Goal: Information Seeking & Learning: Find specific fact

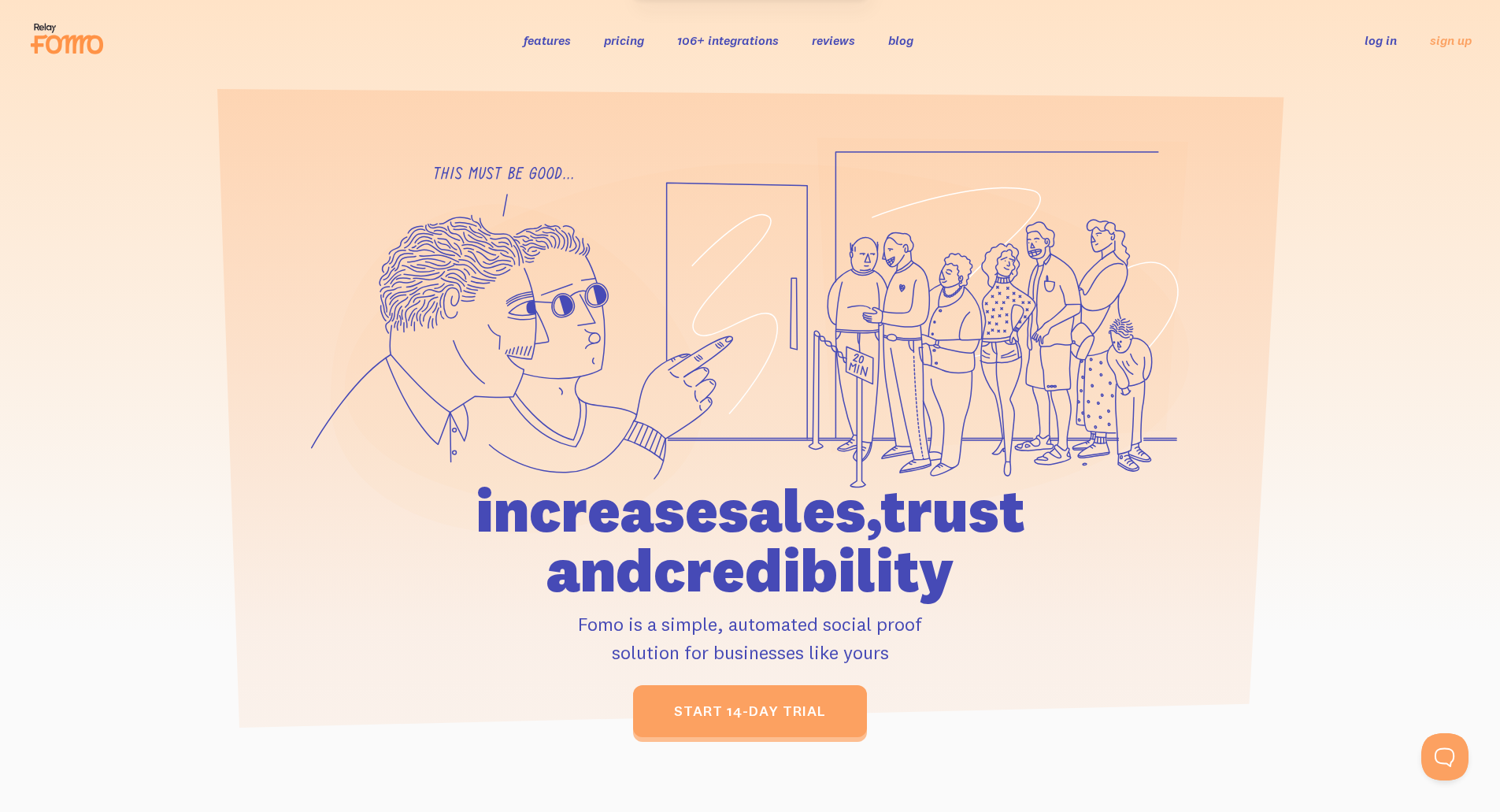
click at [749, 40] on link "106+ integrations" at bounding box center [728, 40] width 102 height 16
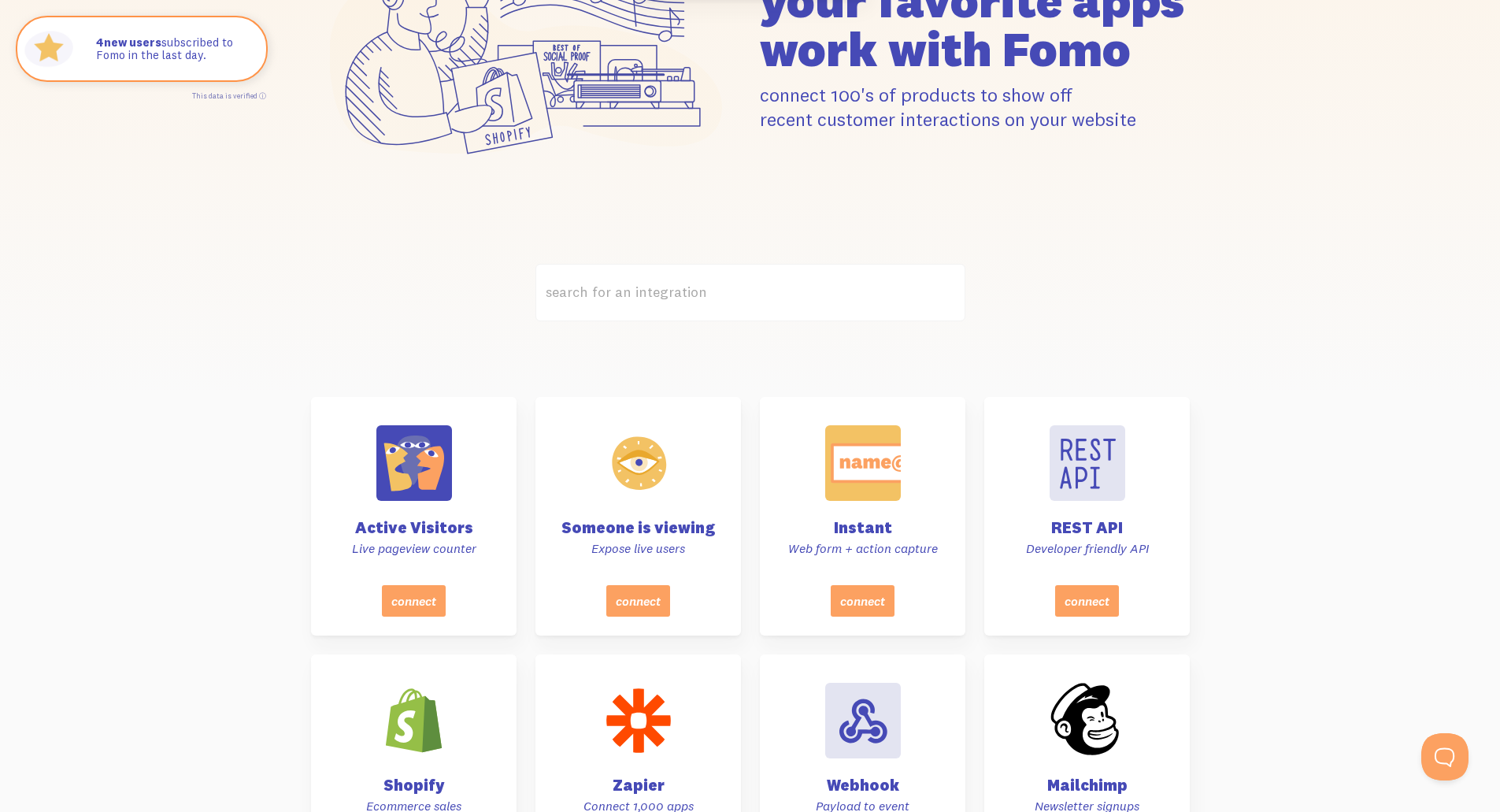
click at [724, 299] on label "search for an integration" at bounding box center [750, 292] width 430 height 57
click at [724, 299] on input "search for an integration" at bounding box center [750, 292] width 430 height 57
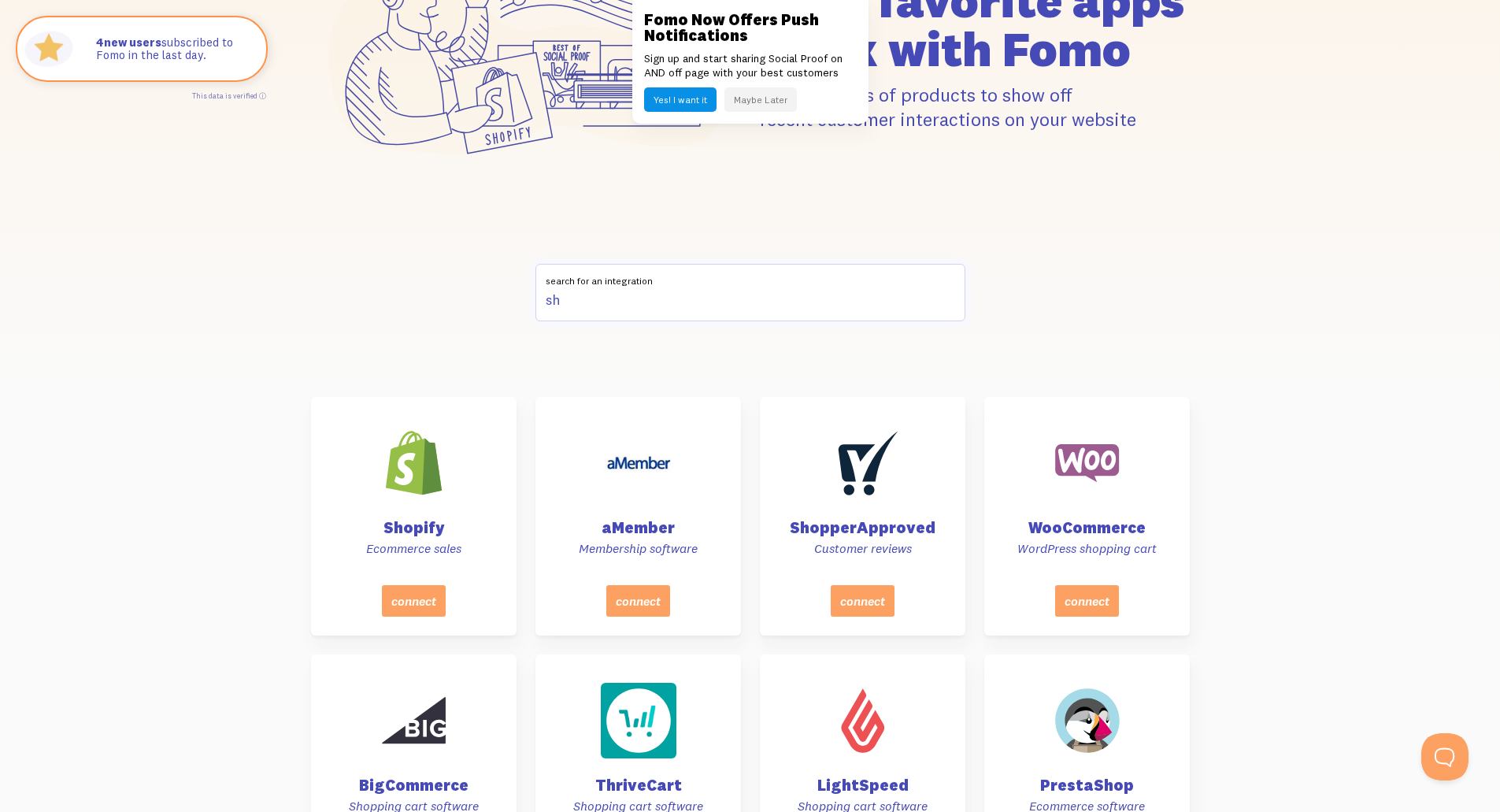
type input "s"
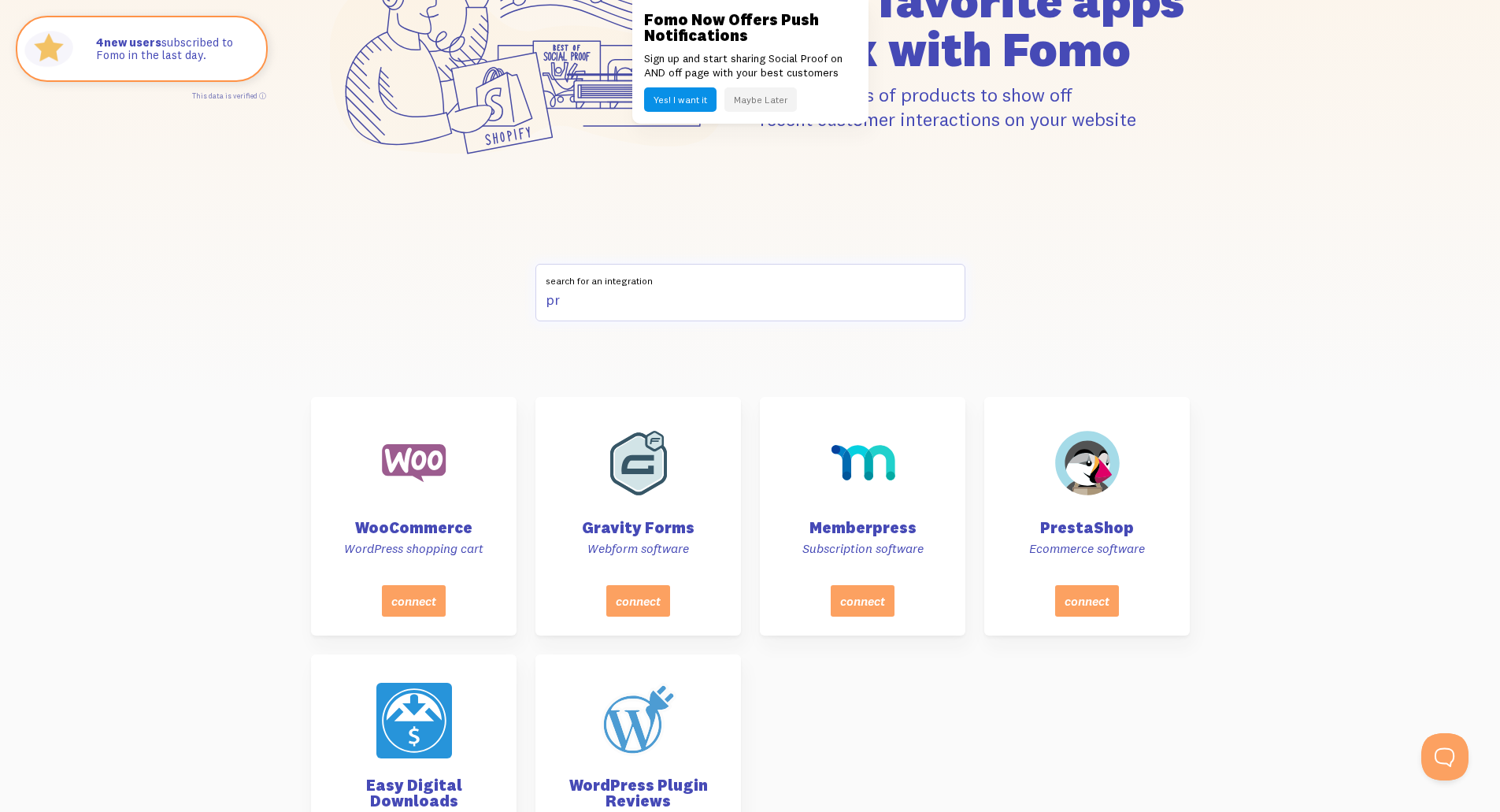
type input "p"
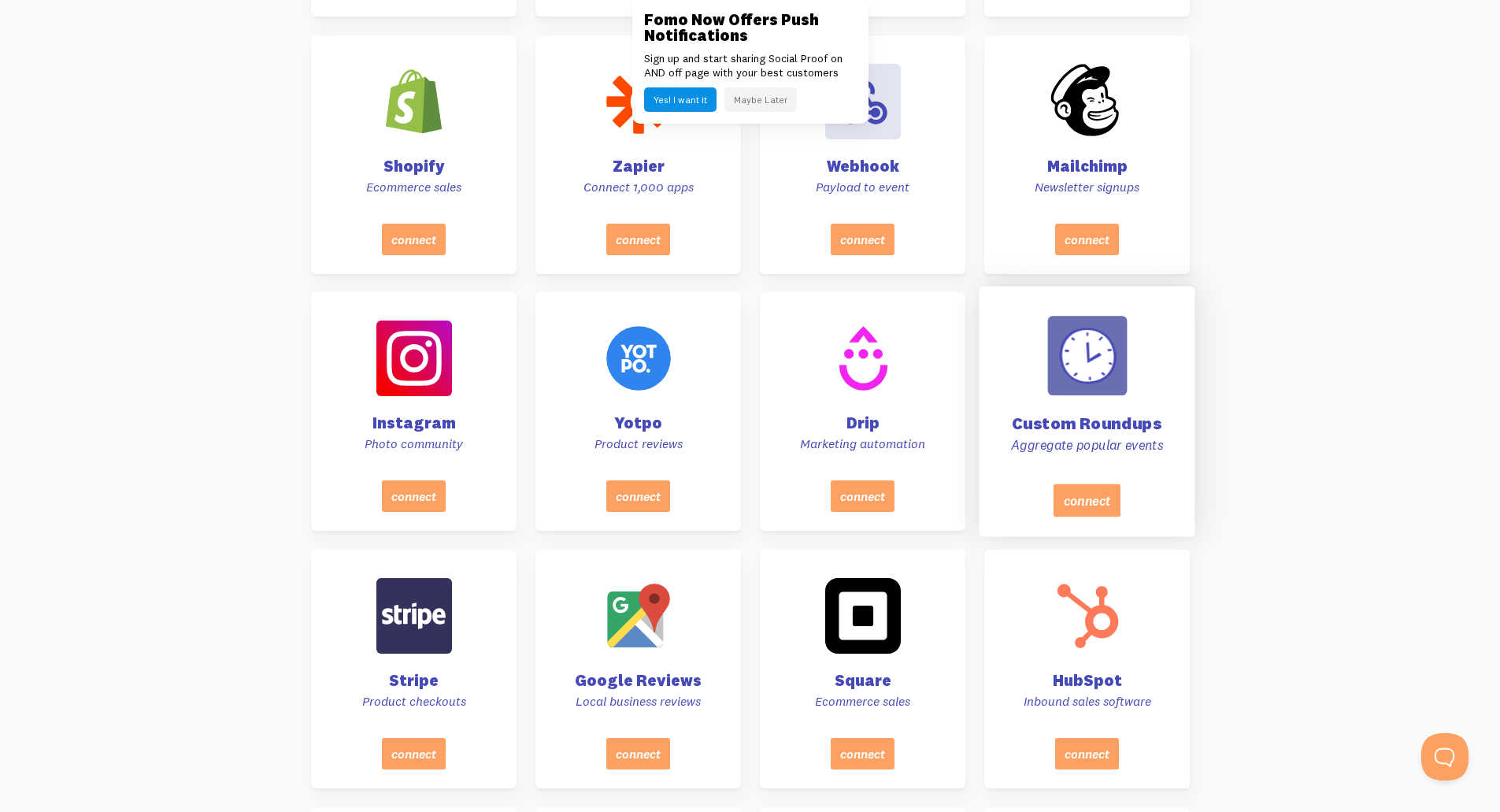
scroll to position [866, 0]
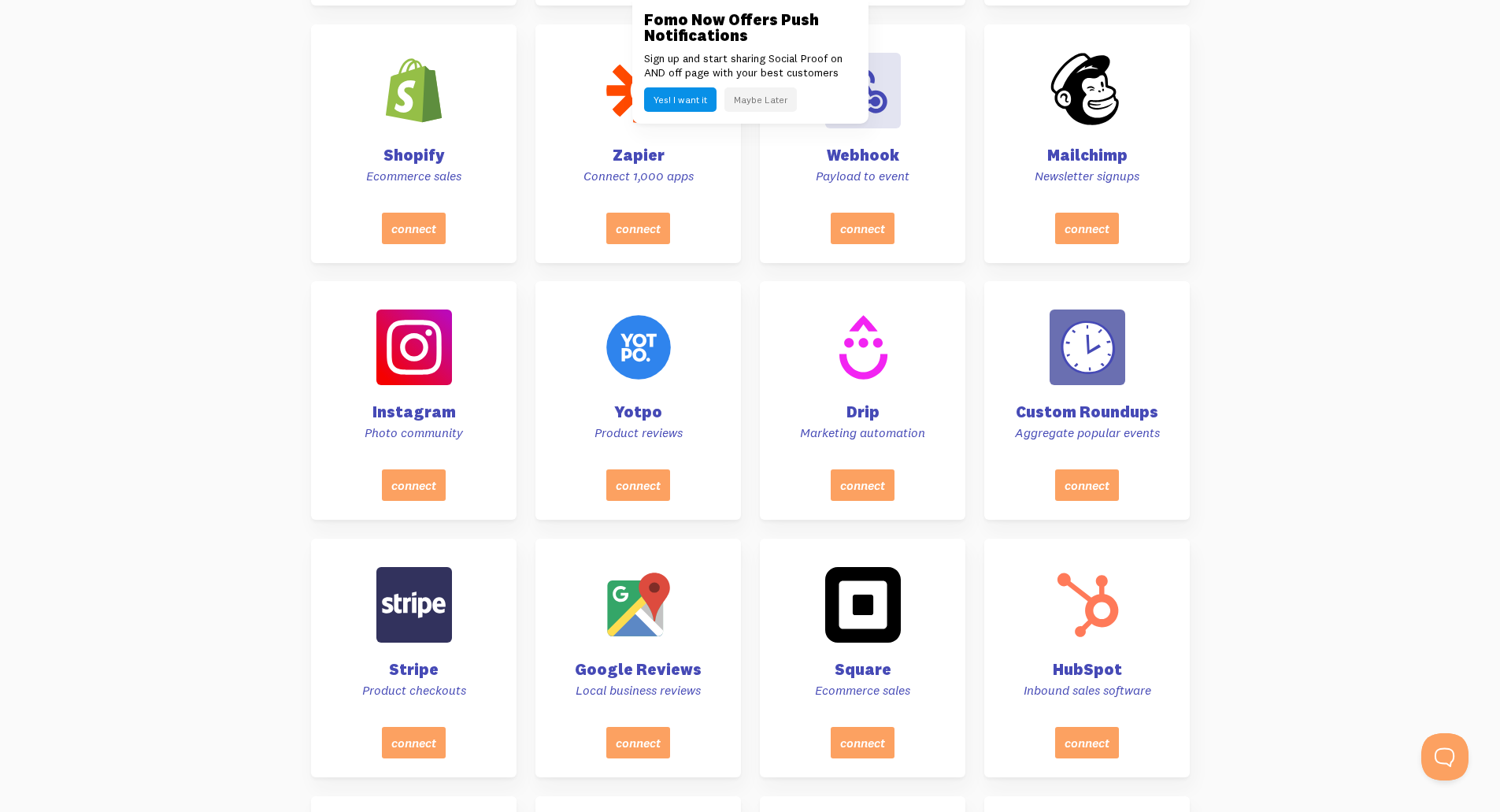
click at [777, 101] on button "Maybe Later" at bounding box center [761, 99] width 73 height 24
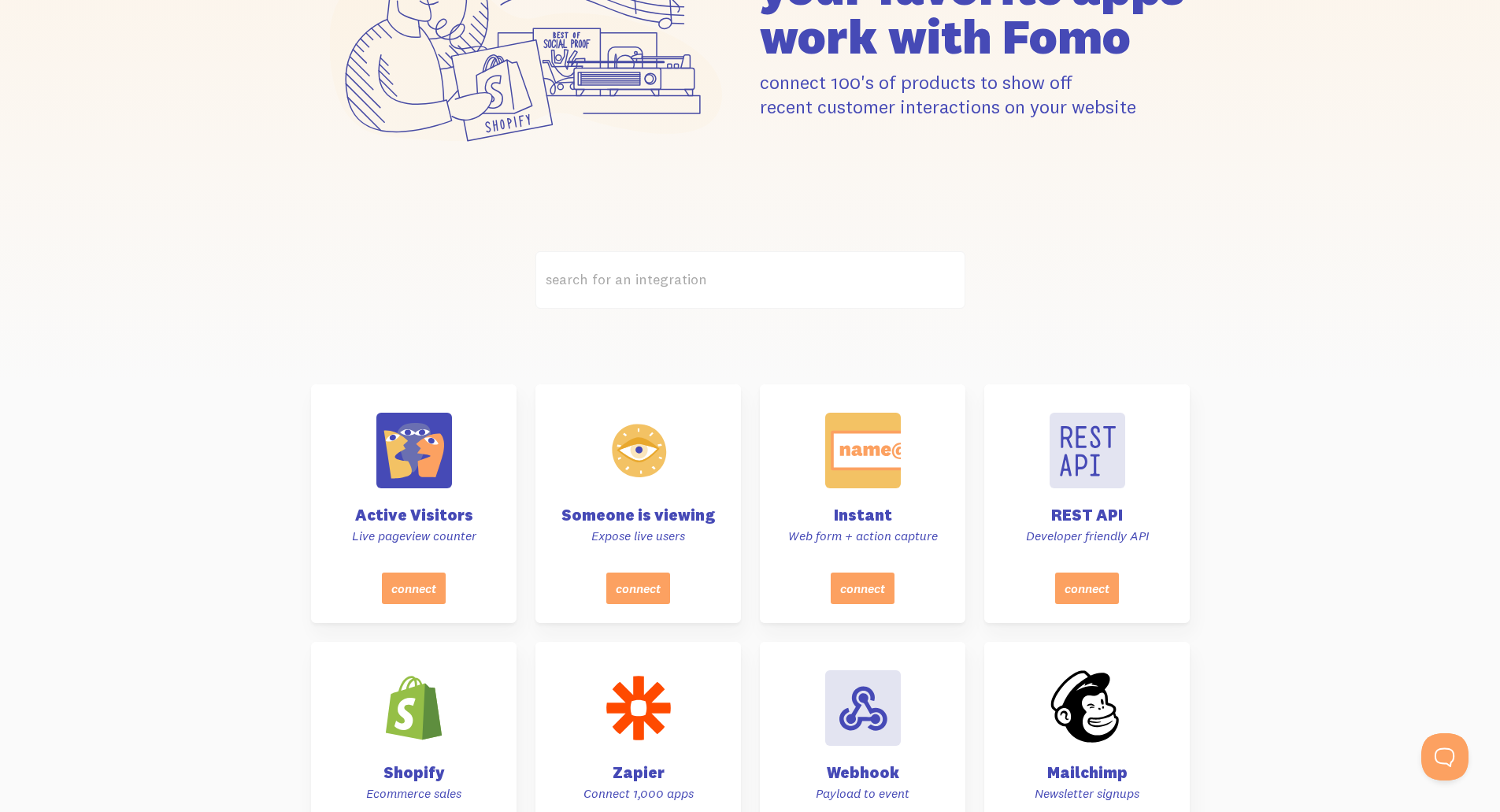
scroll to position [79, 0]
